Goal: Task Accomplishment & Management: Manage account settings

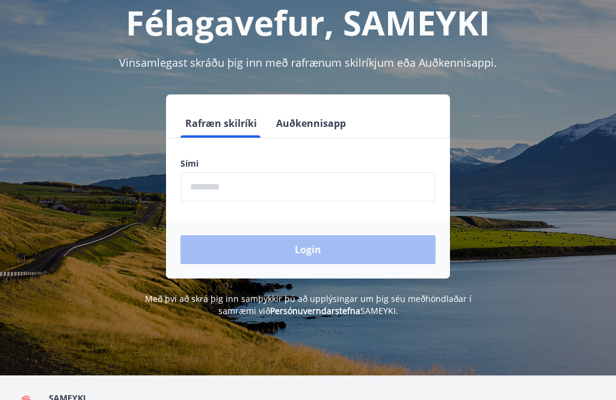
scroll to position [91, 0]
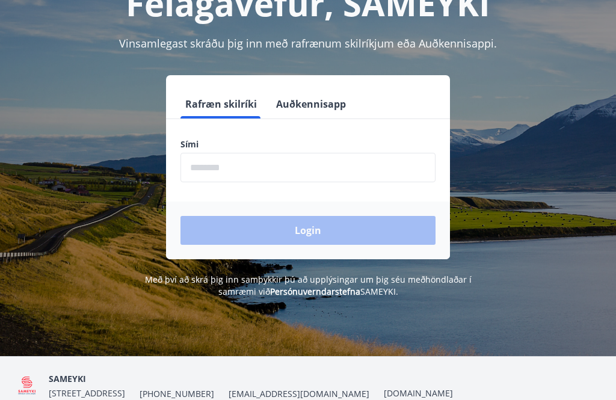
click at [260, 165] on input "phone" at bounding box center [308, 167] width 255 height 29
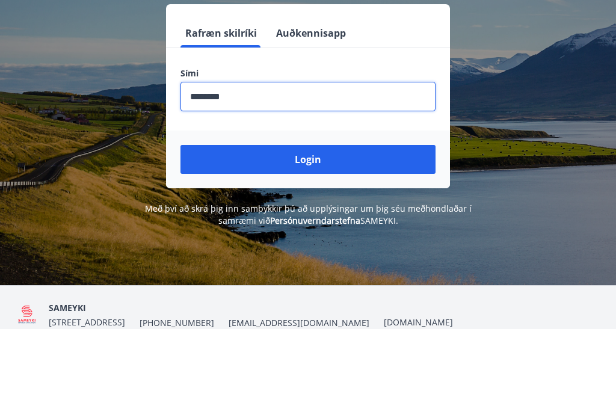
type input "********"
click at [340, 217] on button "Login" at bounding box center [308, 231] width 255 height 29
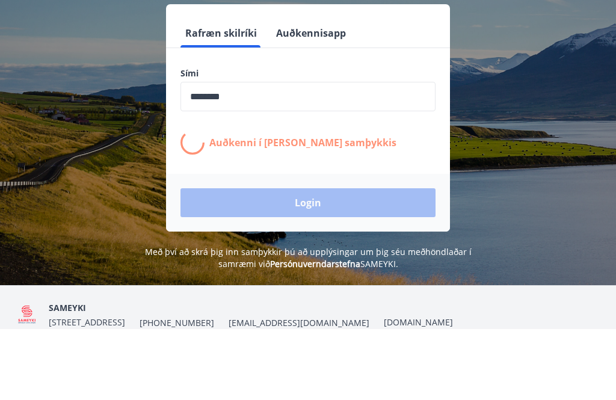
scroll to position [149, 0]
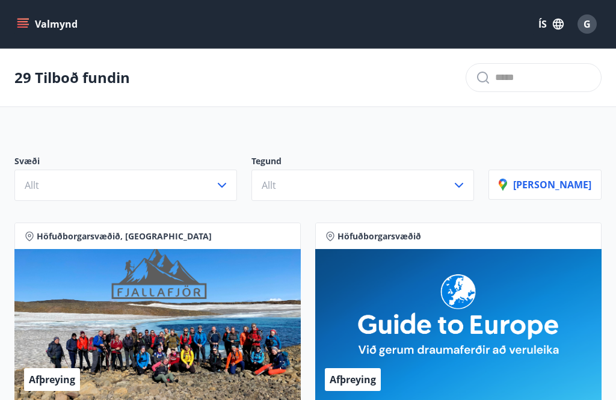
click at [18, 24] on icon "menu" at bounding box center [23, 23] width 13 height 1
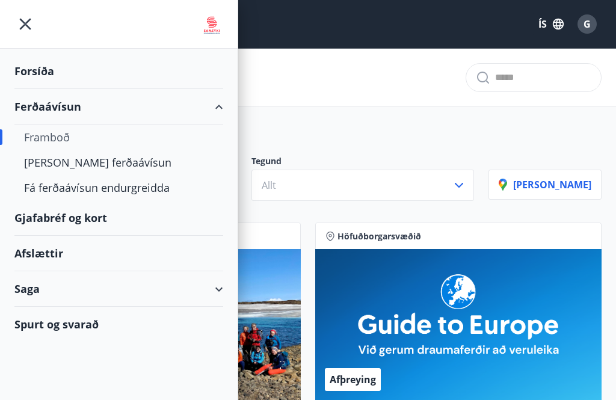
click at [38, 77] on div "Forsíða" at bounding box center [118, 72] width 209 height 36
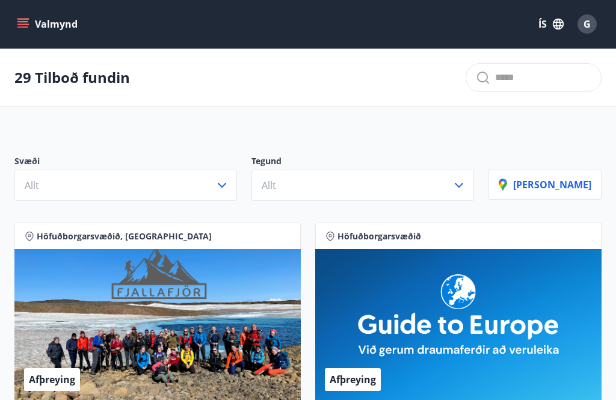
click at [27, 25] on icon "menu" at bounding box center [23, 24] width 12 height 12
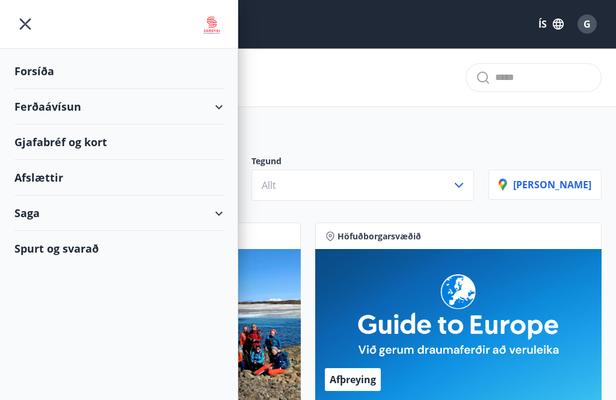
click at [214, 26] on img at bounding box center [211, 25] width 23 height 24
click at [213, 25] on img at bounding box center [211, 25] width 23 height 24
